Goal: Task Accomplishment & Management: Use online tool/utility

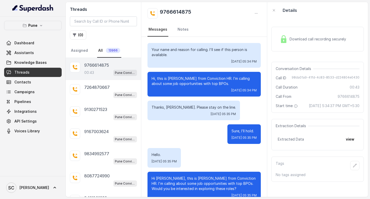
scroll to position [63, 0]
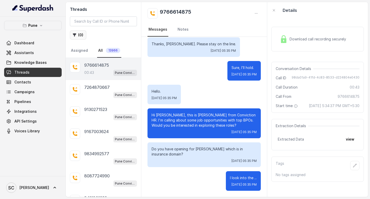
click at [73, 33] on button "( 0 )" at bounding box center [78, 34] width 16 height 9
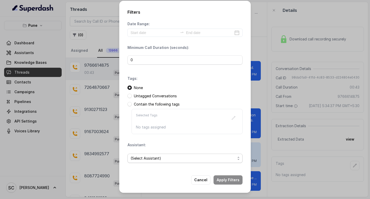
click at [154, 155] on span "(Select Assistant)" at bounding box center [185, 158] width 115 height 9
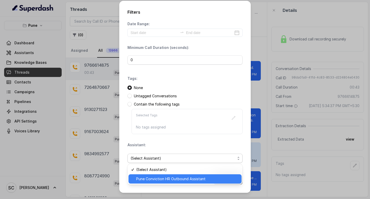
click at [165, 175] on div "Pune Conviction HR Outbound Assistant" at bounding box center [185, 178] width 113 height 9
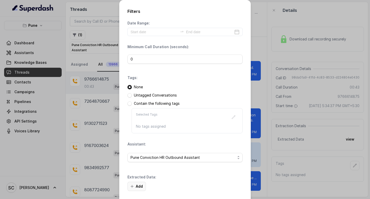
click at [137, 186] on button "Add" at bounding box center [137, 186] width 19 height 9
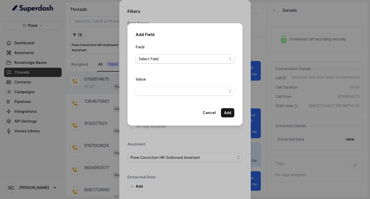
click at [150, 60] on span "Select Field" at bounding box center [183, 59] width 88 height 6
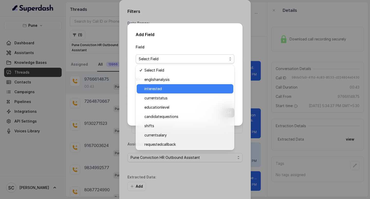
click at [153, 88] on span "interested" at bounding box center [188, 89] width 86 height 6
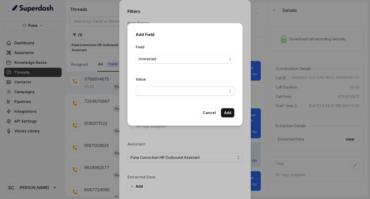
click at [150, 90] on span "button" at bounding box center [185, 90] width 99 height 9
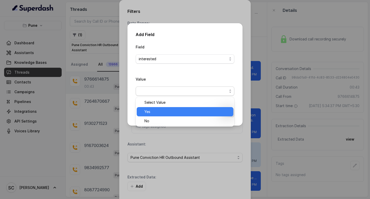
click at [148, 108] on div "Yes" at bounding box center [185, 111] width 97 height 9
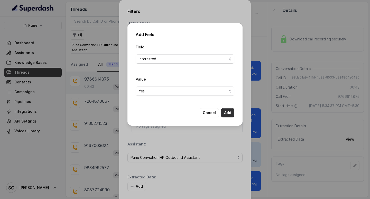
click at [229, 114] on button "Add" at bounding box center [227, 112] width 13 height 9
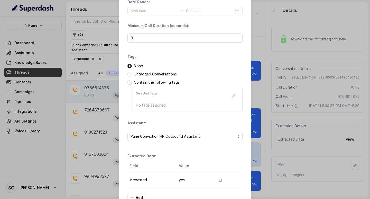
scroll to position [54, 0]
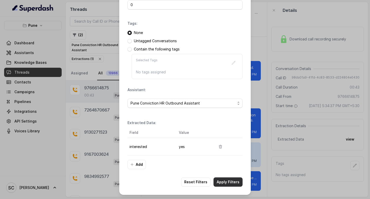
click at [222, 183] on button "Apply Filters" at bounding box center [228, 181] width 29 height 9
